Goal: Task Accomplishment & Management: Manage account settings

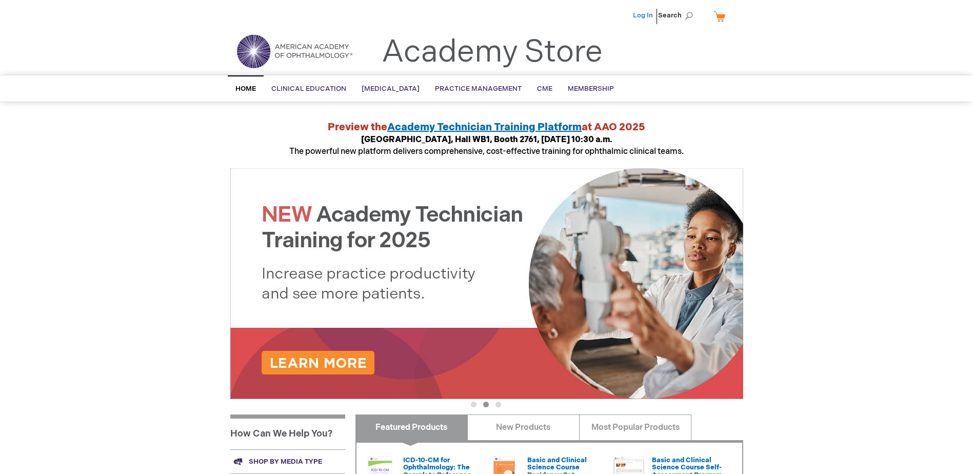
click at [647, 16] on link "Log In" at bounding box center [643, 15] width 20 height 8
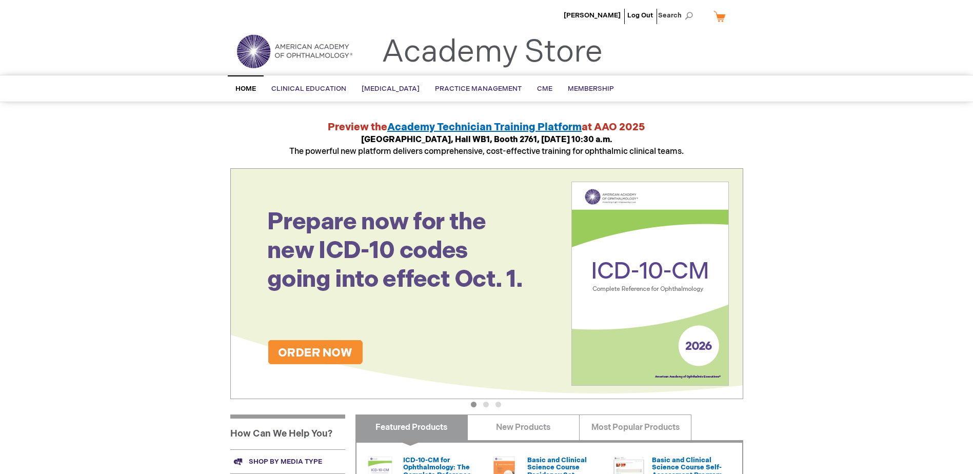
click at [719, 14] on link "My Cart" at bounding box center [723, 16] width 25 height 18
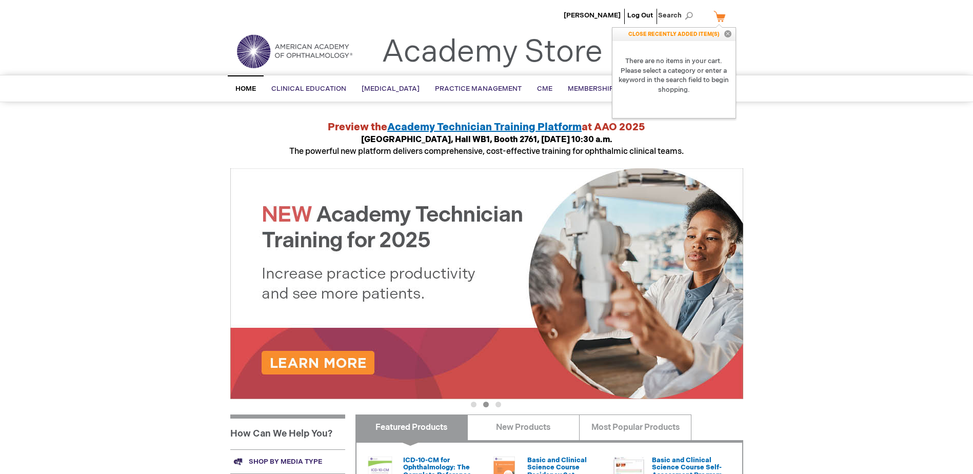
click at [589, 10] on li "[PERSON_NAME]" at bounding box center [592, 15] width 62 height 31
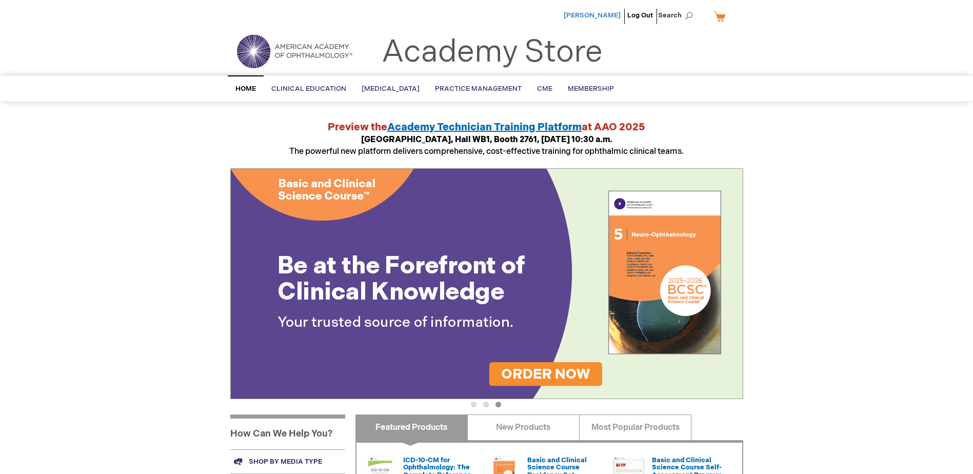
click at [594, 15] on span "[PERSON_NAME]" at bounding box center [592, 15] width 57 height 8
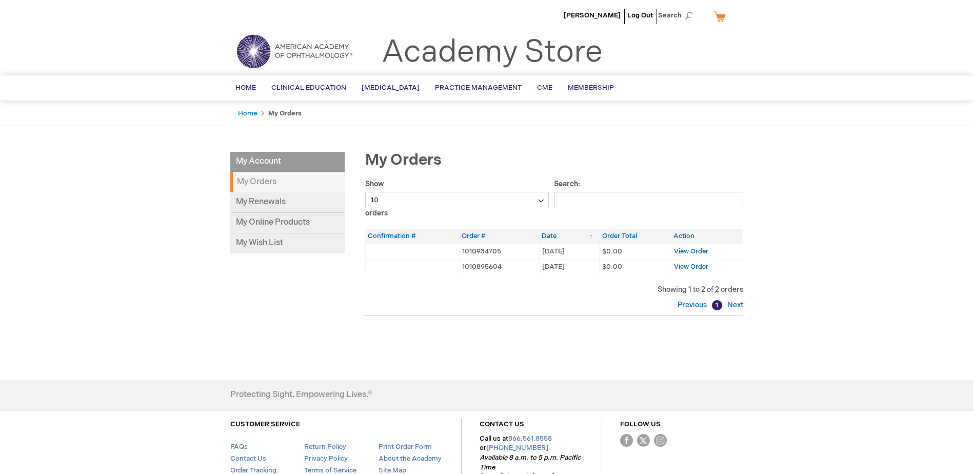
click at [260, 183] on strong "My Orders" at bounding box center [287, 182] width 114 height 20
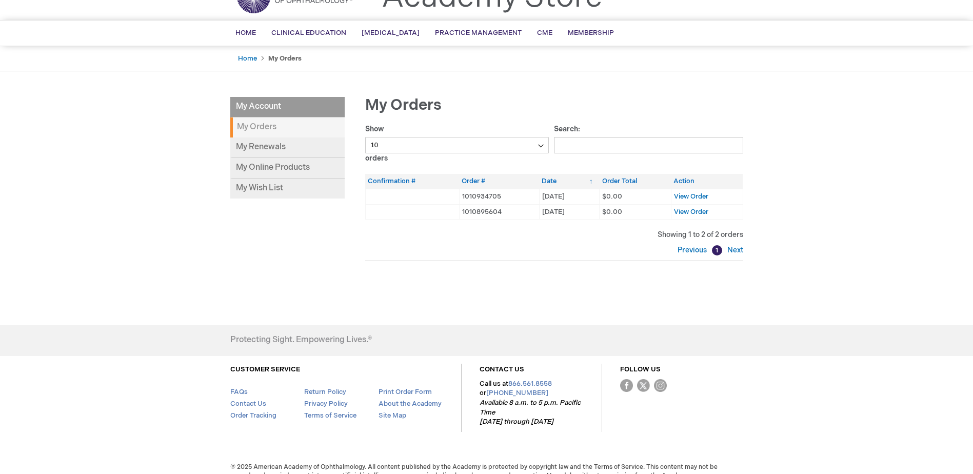
scroll to position [69, 0]
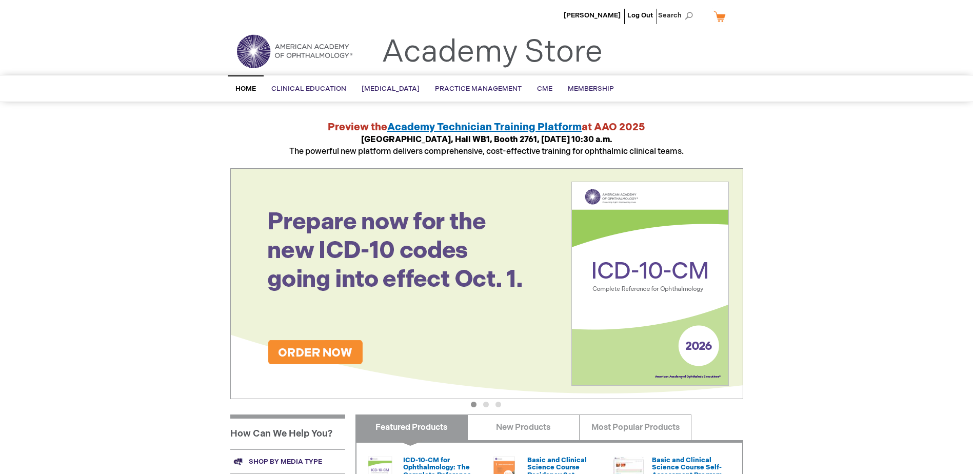
click at [276, 349] on img at bounding box center [486, 283] width 513 height 231
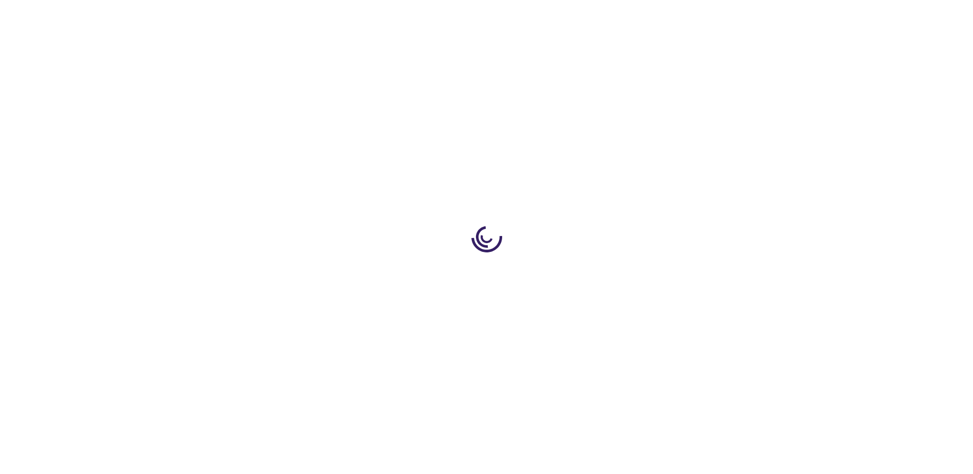
type input "0"
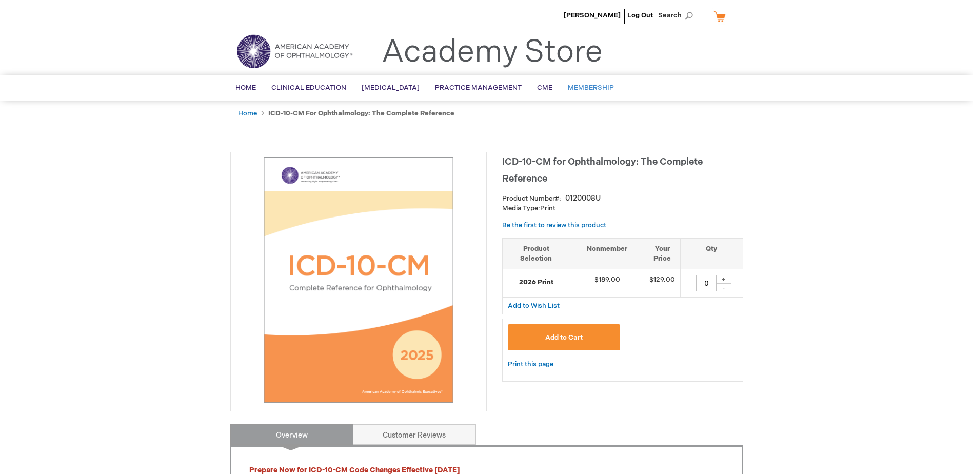
click at [599, 88] on span "Membership" at bounding box center [591, 88] width 46 height 8
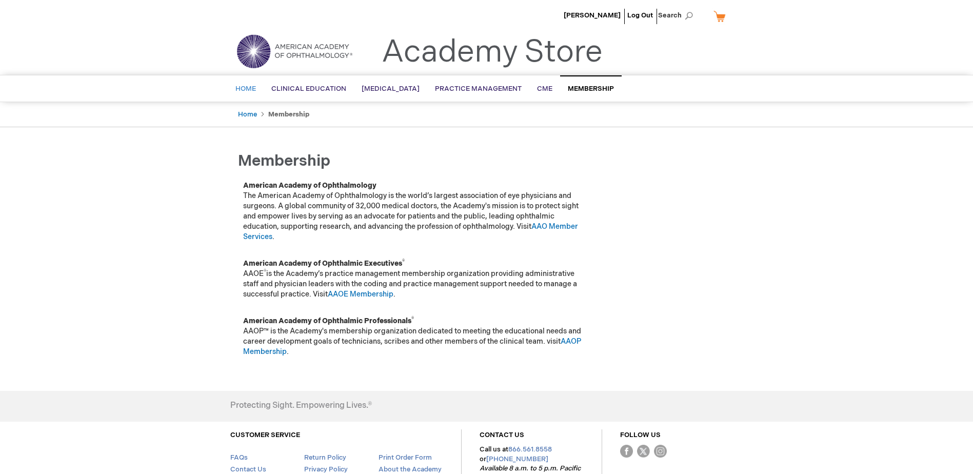
click at [252, 90] on span "Home" at bounding box center [245, 89] width 21 height 8
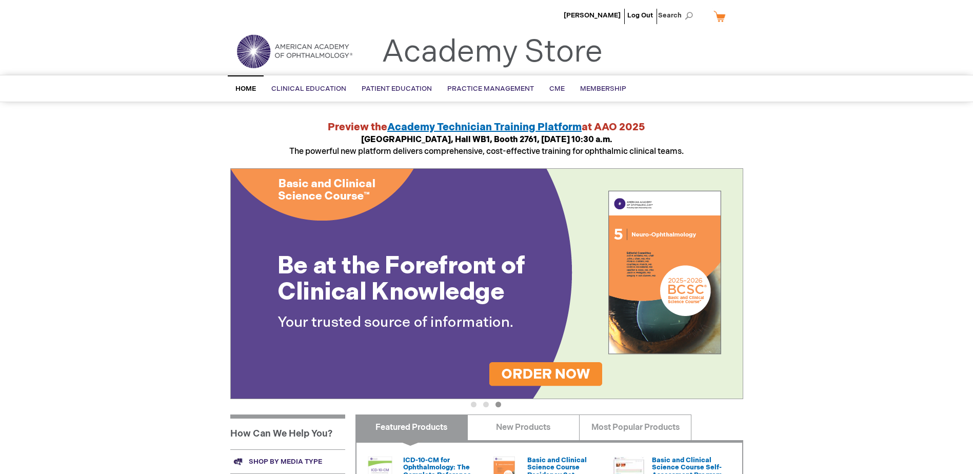
click at [722, 18] on link "My Cart" at bounding box center [723, 16] width 25 height 18
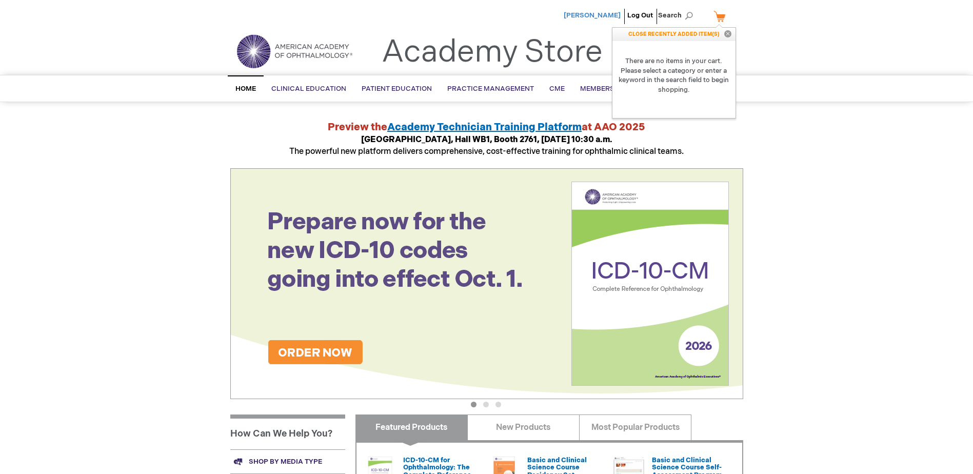
click at [606, 14] on span "[PERSON_NAME]" at bounding box center [592, 15] width 57 height 8
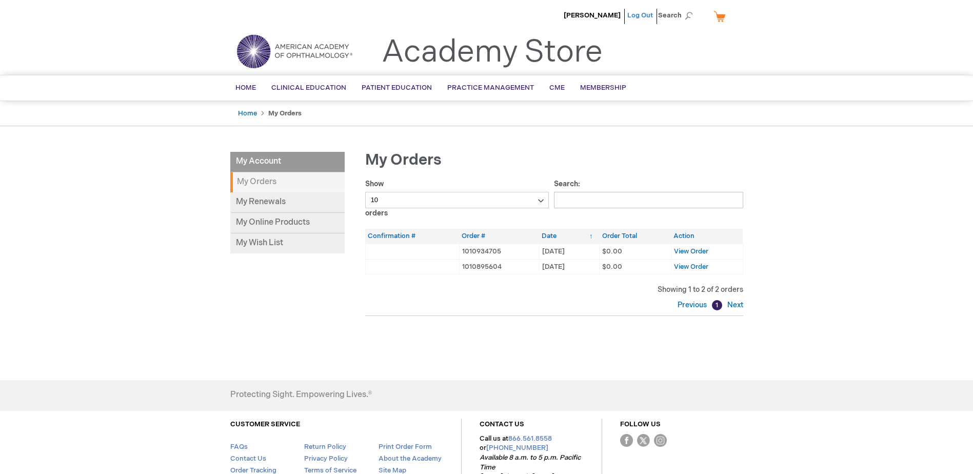
click at [643, 16] on link "Log Out" at bounding box center [640, 15] width 26 height 8
